Goal: Task Accomplishment & Management: Complete application form

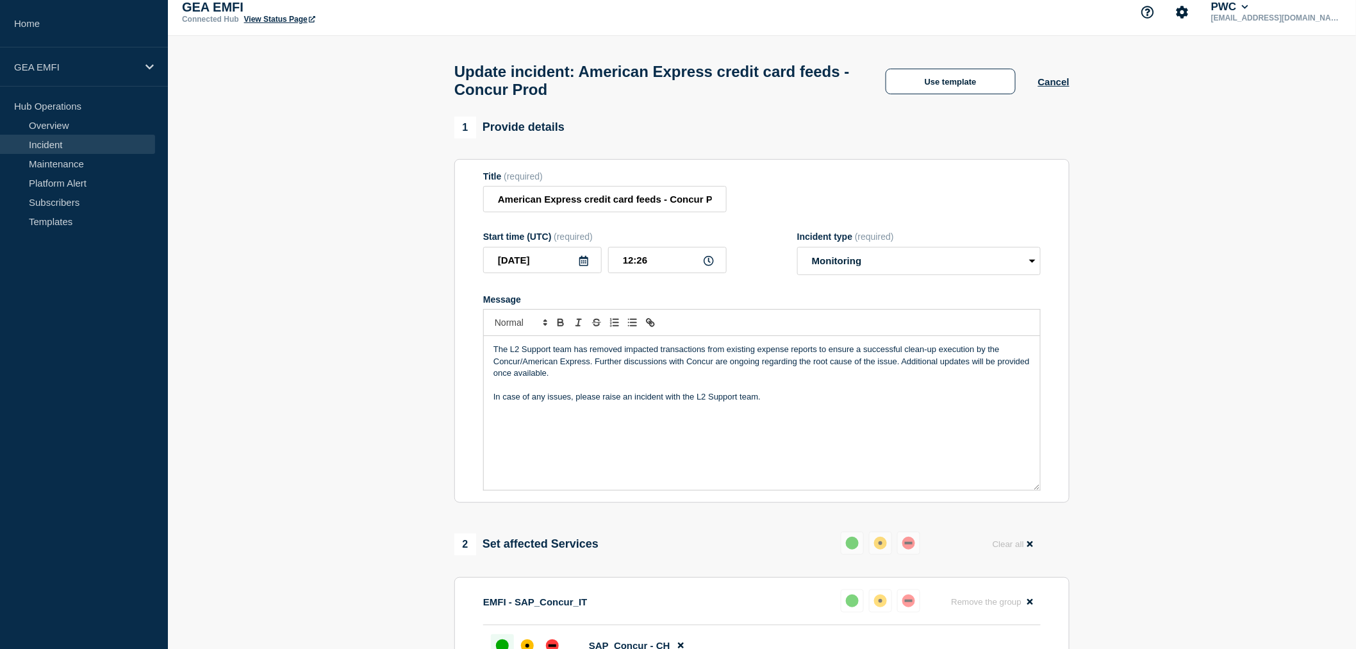
scroll to position [83, 0]
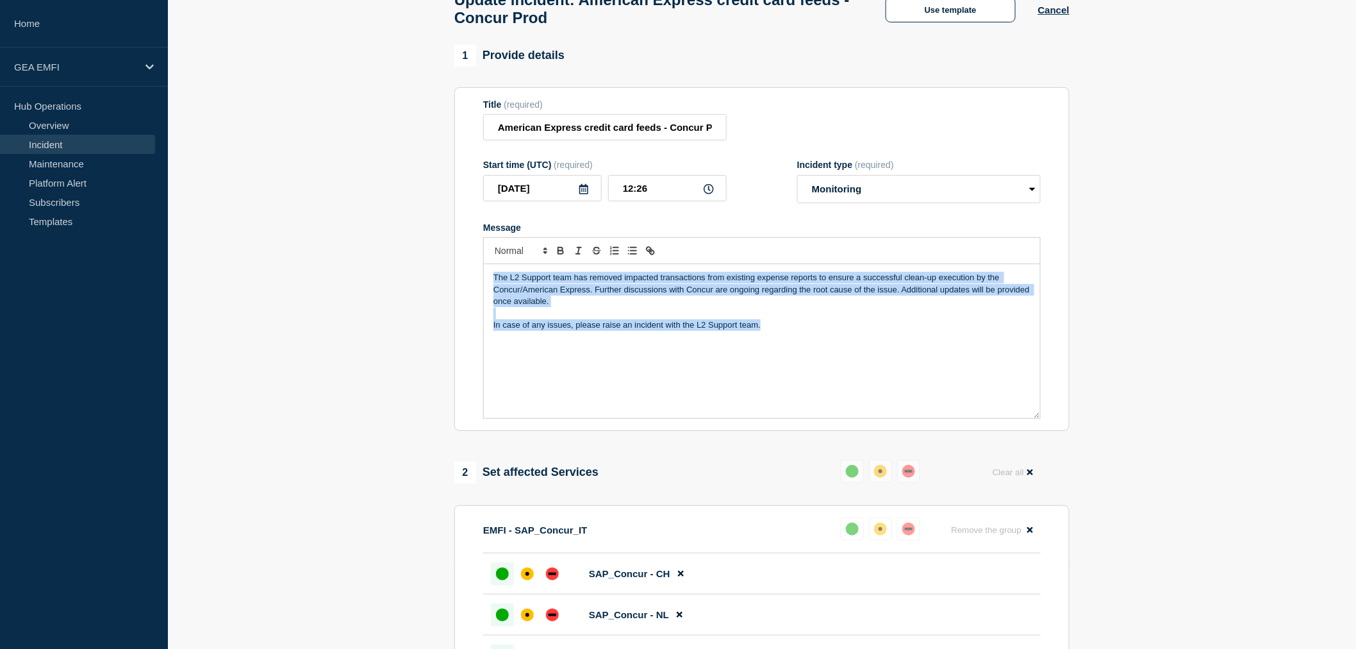
drag, startPoint x: 768, startPoint y: 333, endPoint x: 491, endPoint y: 286, distance: 280.9
click at [491, 286] on div "The L2 Support team has removed impacted transactions from existing expense rep…" at bounding box center [762, 341] width 556 height 154
copy div "The L2 Support team has removed impacted transactions from existing expense rep…"
click at [558, 366] on div "The L2 Support team has removed impacted transactions from existing expense rep…" at bounding box center [762, 341] width 556 height 154
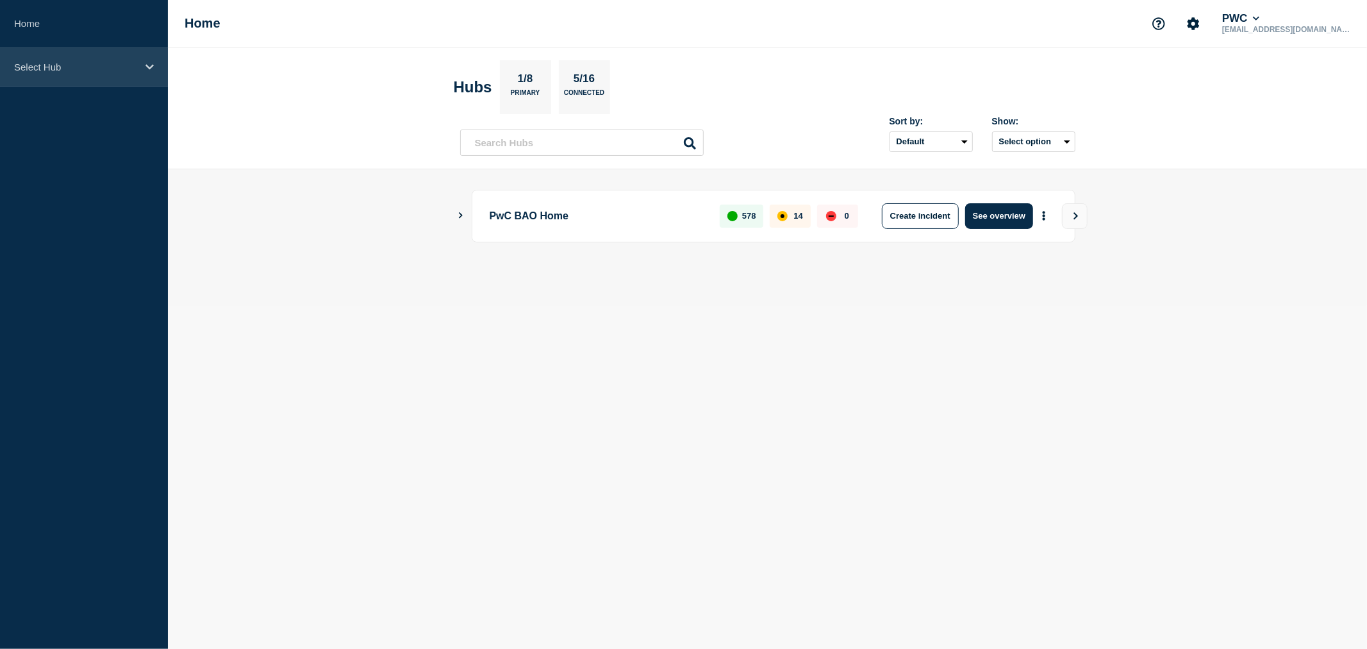
click at [143, 61] on div "Select Hub" at bounding box center [84, 66] width 168 height 39
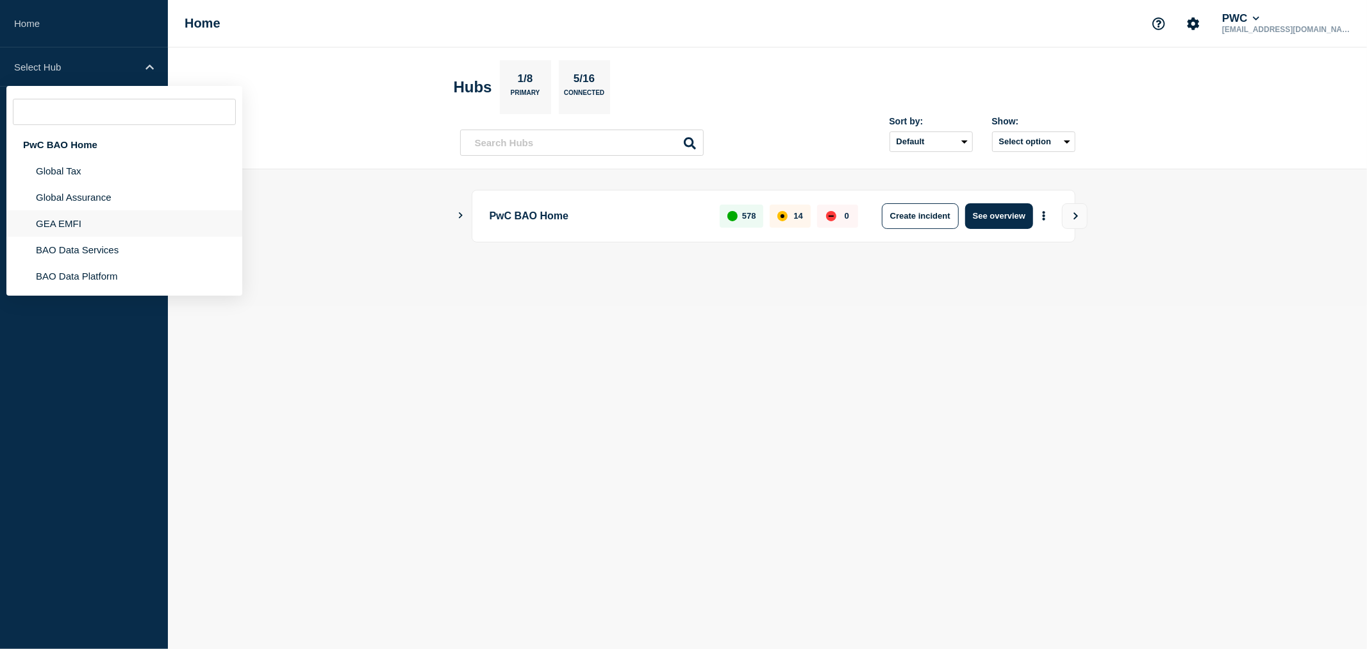
click at [86, 217] on li "GEA EMFI" at bounding box center [124, 223] width 236 height 26
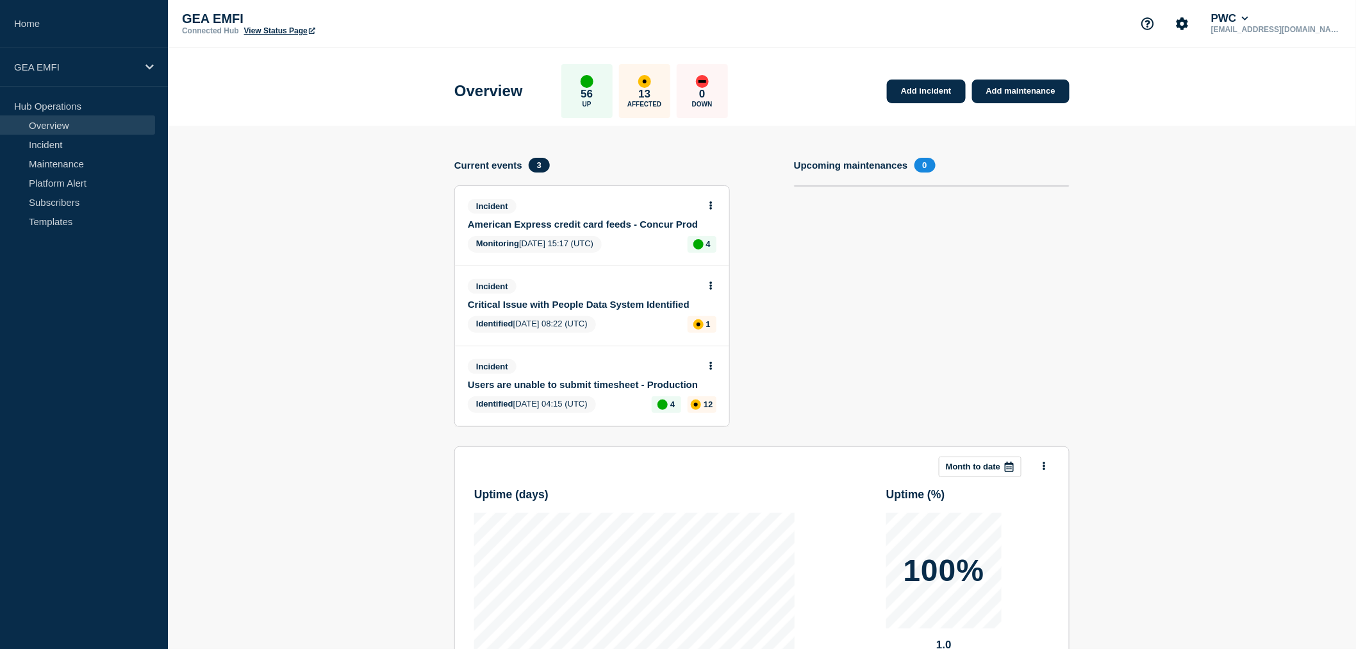
click at [586, 225] on link "American Express credit card feeds - Concur Prod" at bounding box center [583, 224] width 231 height 11
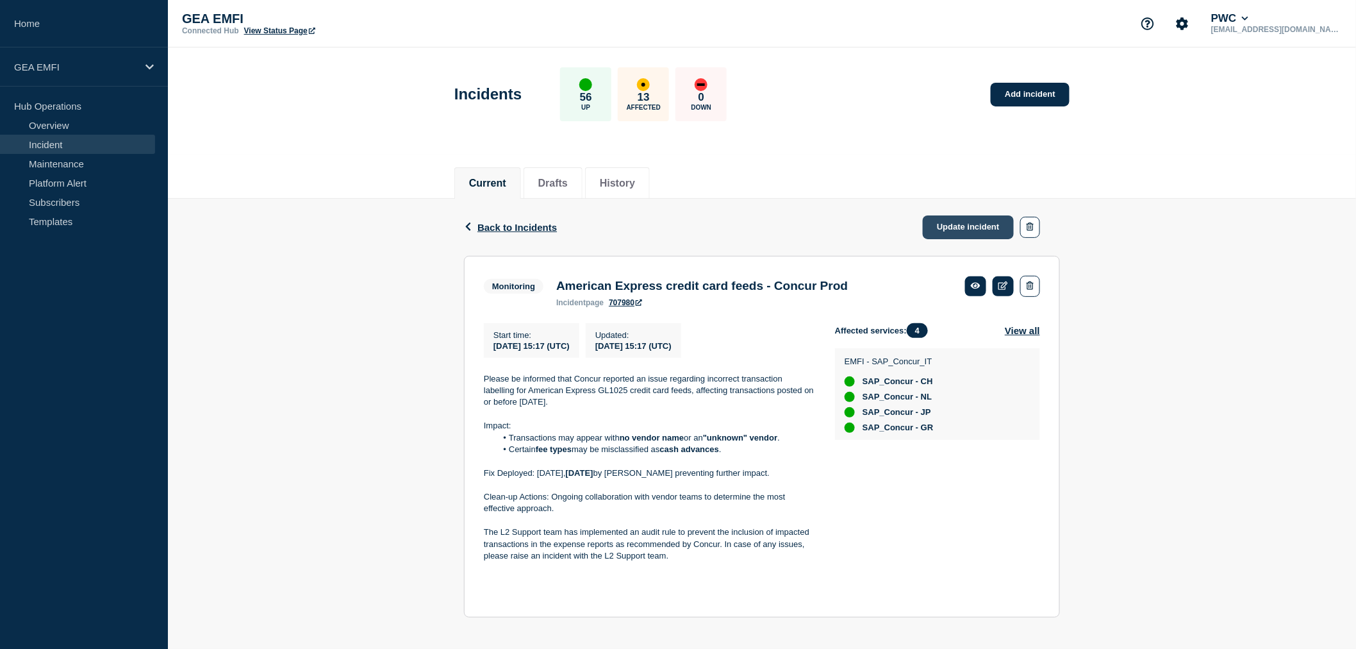
click at [961, 227] on link "Update incident" at bounding box center [968, 227] width 91 height 24
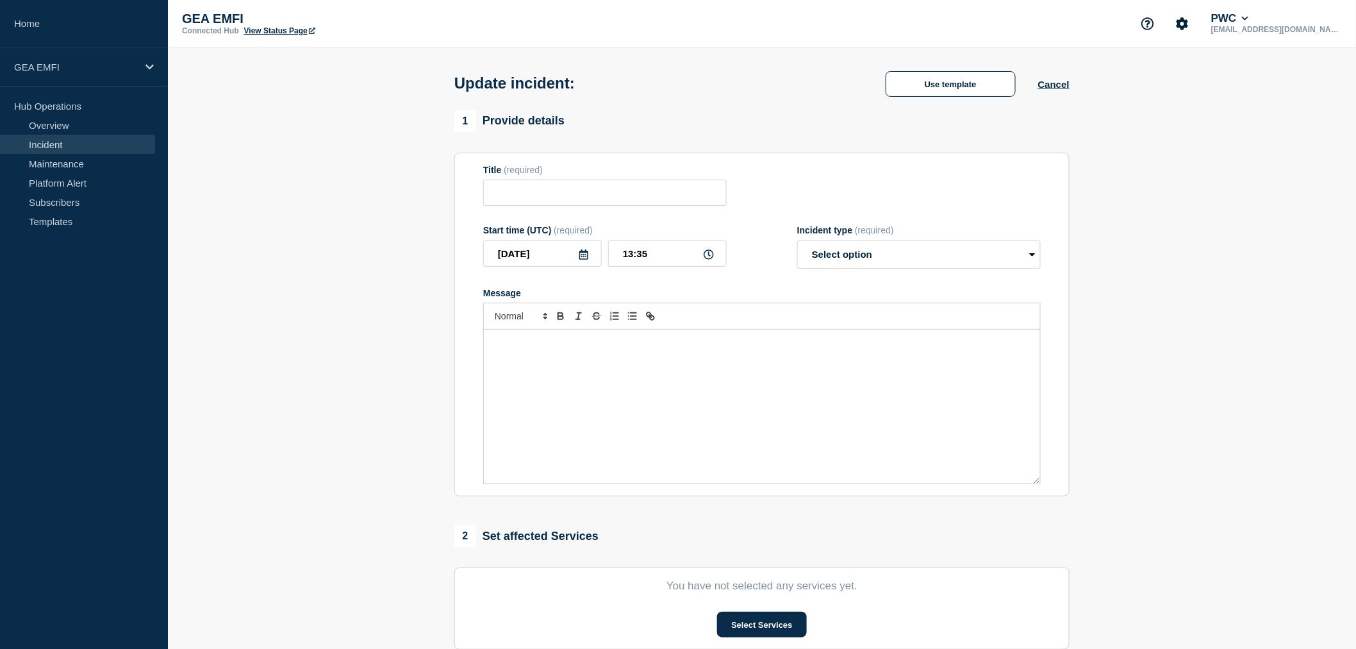
type input "American Express credit card feeds - Concur Prod"
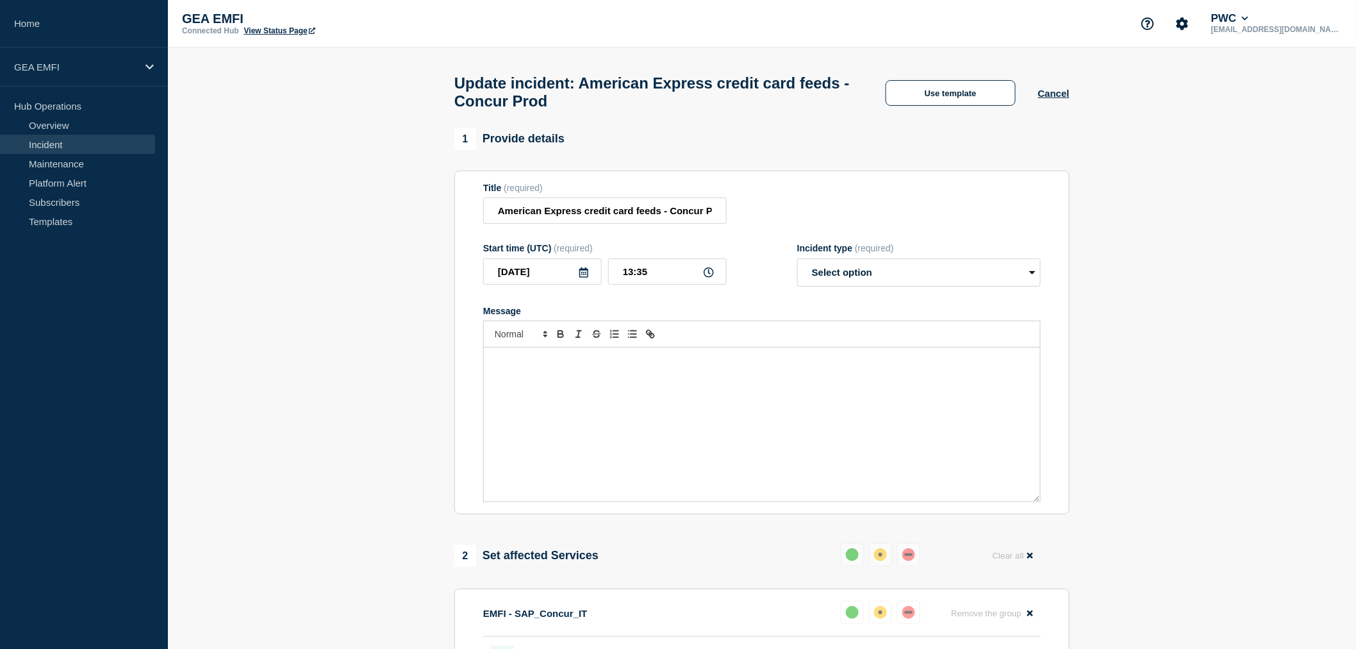
click at [761, 380] on div "Message" at bounding box center [762, 424] width 556 height 154
click at [873, 279] on select "Select option Investigating Identified Monitoring Resolved" at bounding box center [919, 272] width 244 height 28
click at [856, 286] on select "Select option Investigating Identified Monitoring Resolved" at bounding box center [919, 272] width 244 height 28
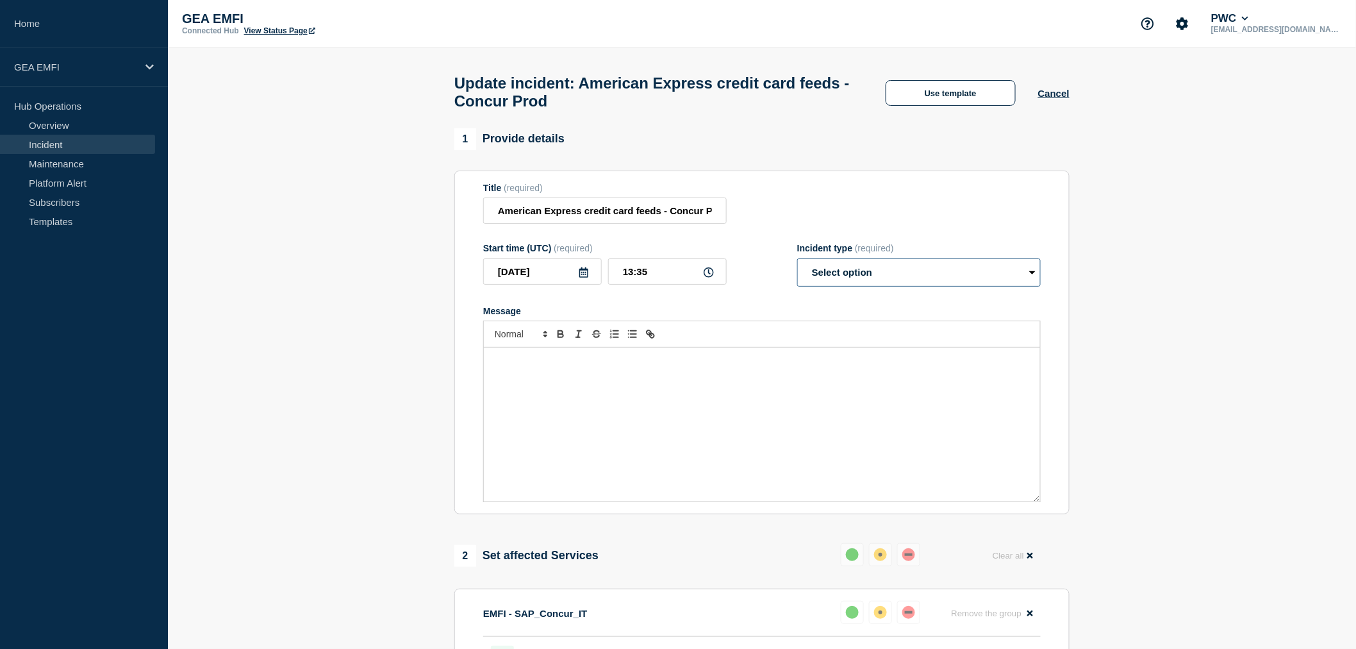
click at [856, 286] on select "Select option Investigating Identified Monitoring Resolved" at bounding box center [919, 272] width 244 height 28
select select "monitoring"
click at [797, 265] on select "Select option Investigating Identified Monitoring Resolved" at bounding box center [919, 272] width 244 height 28
click at [847, 354] on div "Message" at bounding box center [762, 424] width 556 height 154
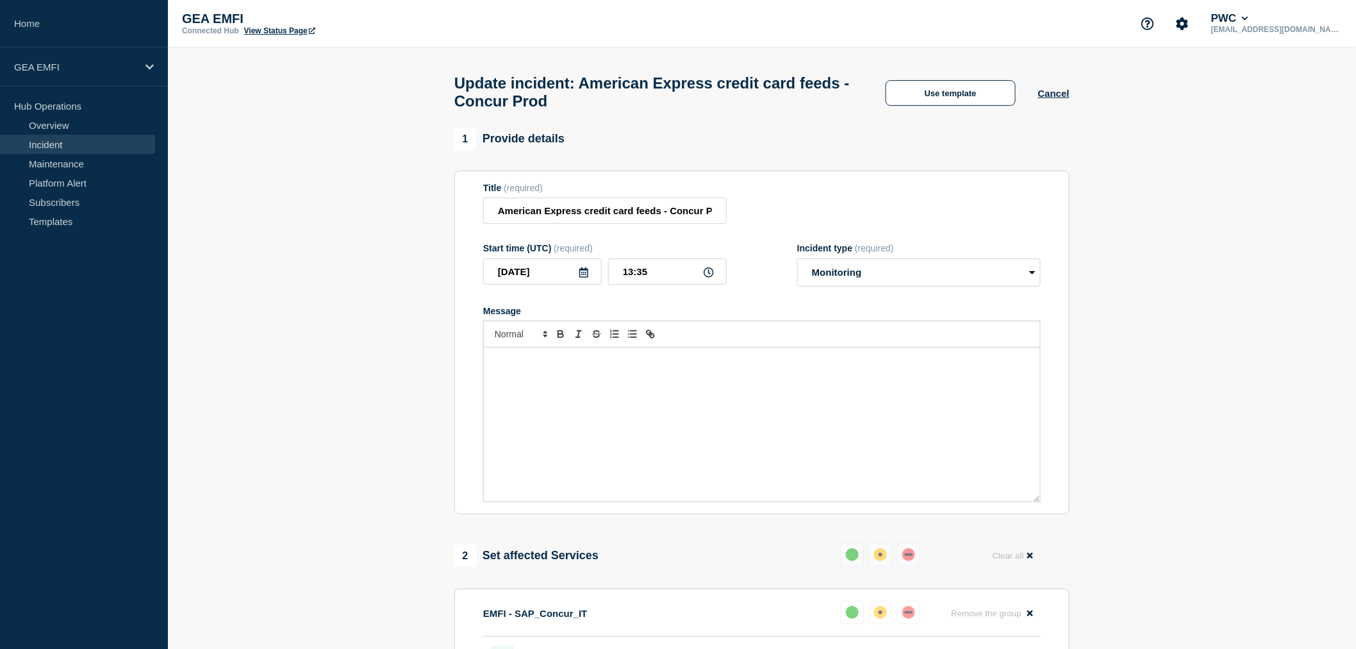
click at [738, 374] on div "Message" at bounding box center [762, 424] width 556 height 154
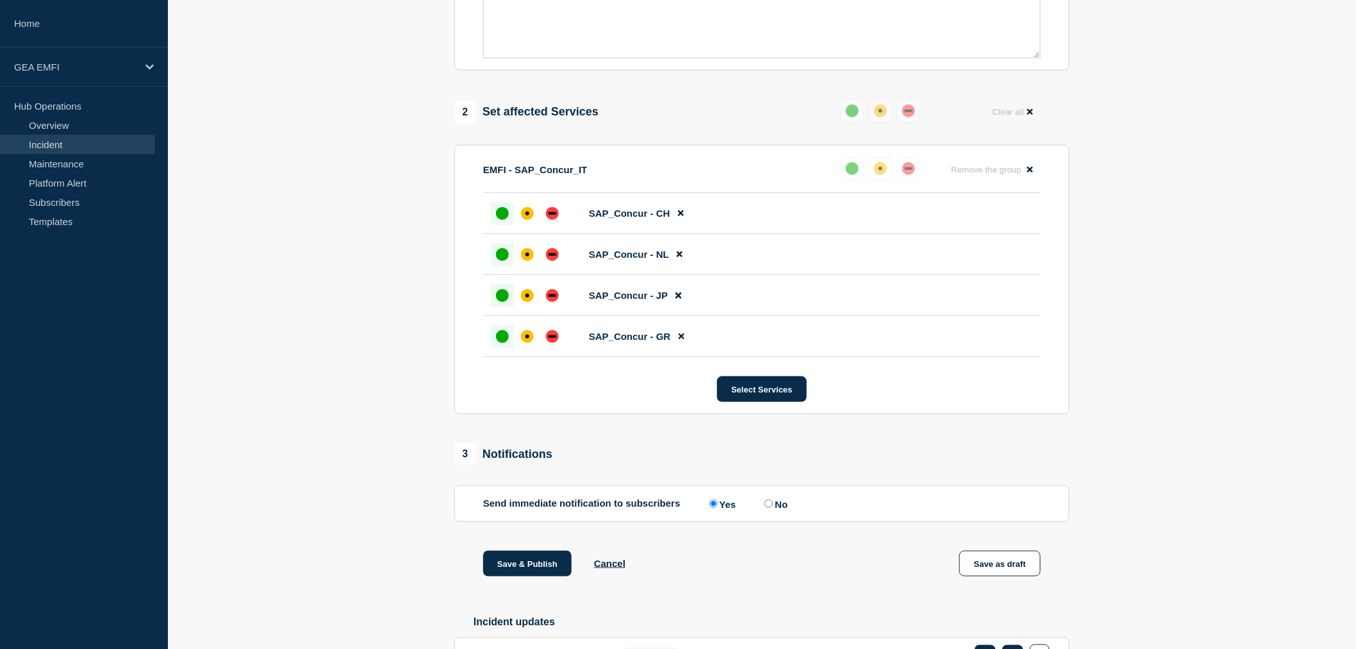
scroll to position [468, 0]
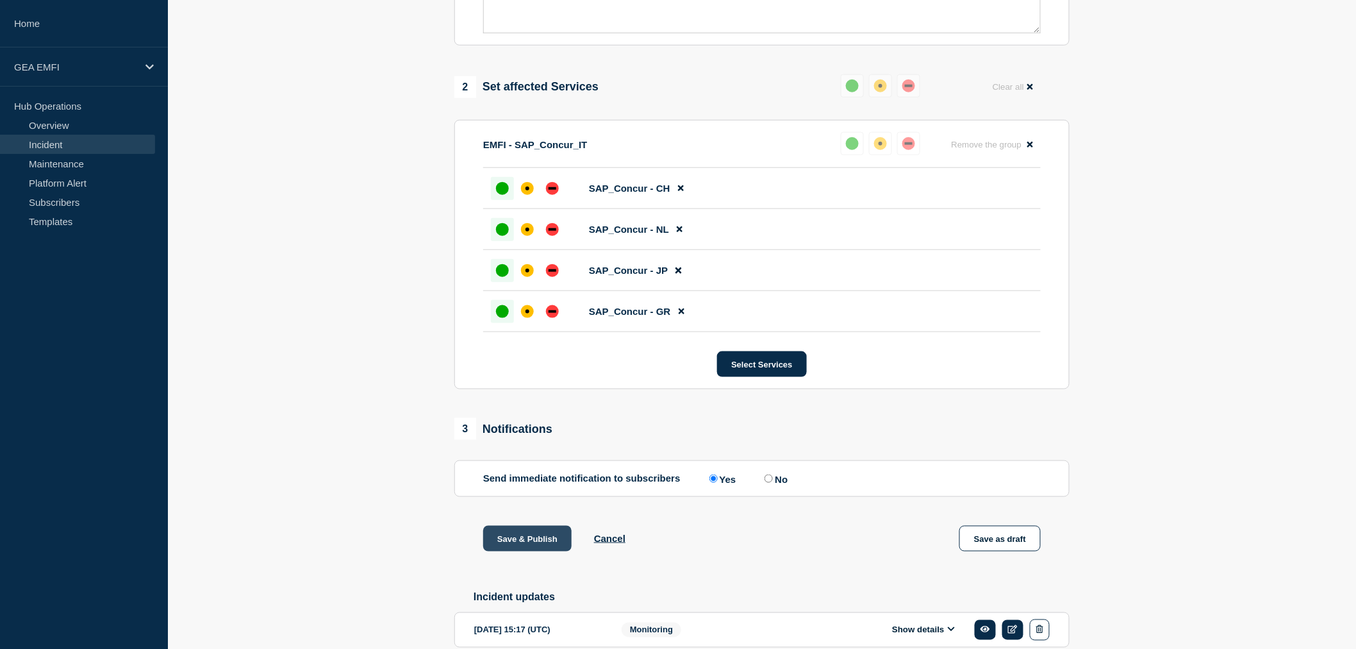
click at [537, 551] on button "Save & Publish" at bounding box center [527, 539] width 88 height 26
